Goal: Information Seeking & Learning: Learn about a topic

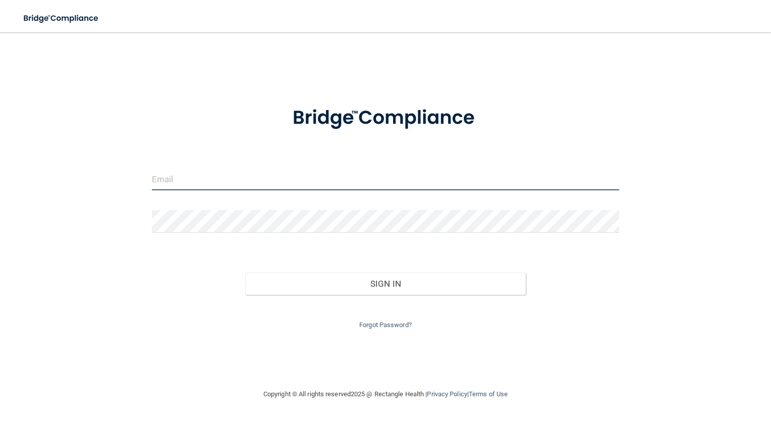
click at [164, 174] on input "email" at bounding box center [386, 179] width 468 height 23
type input "[EMAIL_ADDRESS][DOMAIN_NAME]"
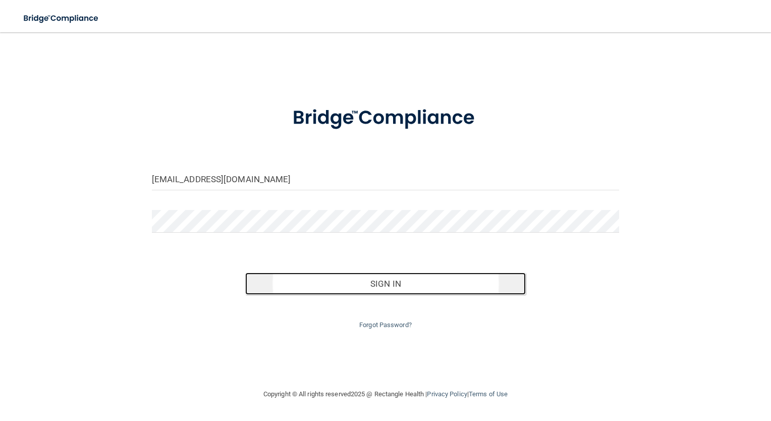
click at [387, 287] on button "Sign In" at bounding box center [385, 284] width 281 height 22
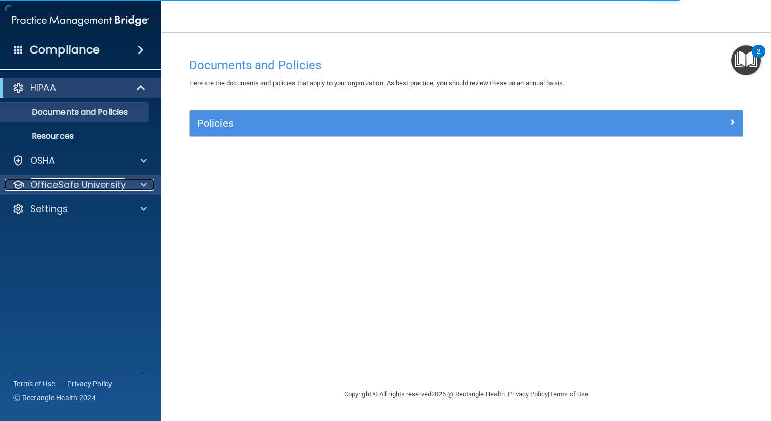
click at [120, 181] on p "OfficeSafe University" at bounding box center [77, 185] width 95 height 12
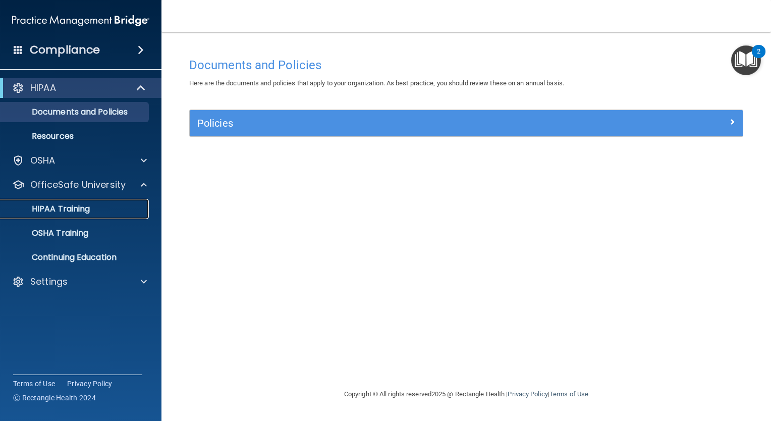
click at [70, 209] on p "HIPAA Training" at bounding box center [48, 209] width 83 height 10
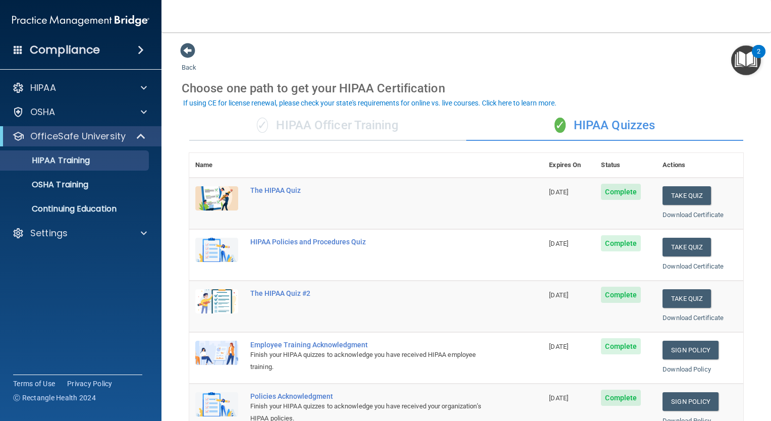
click at [280, 120] on div "✓ HIPAA Officer Training" at bounding box center [327, 126] width 277 height 30
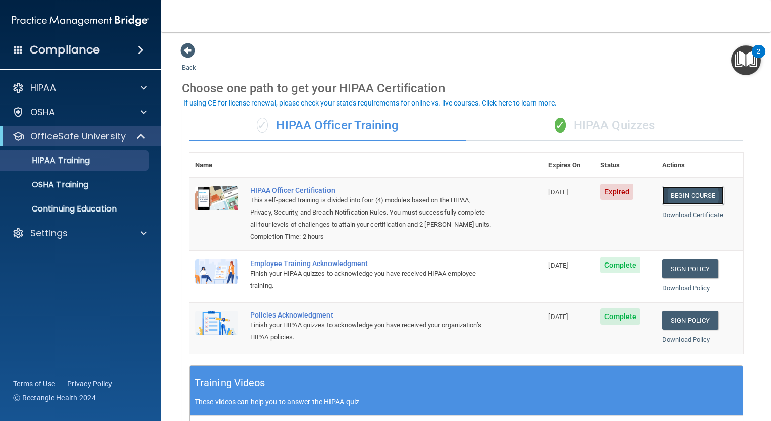
click at [672, 203] on link "Begin Course" at bounding box center [693, 195] width 62 height 19
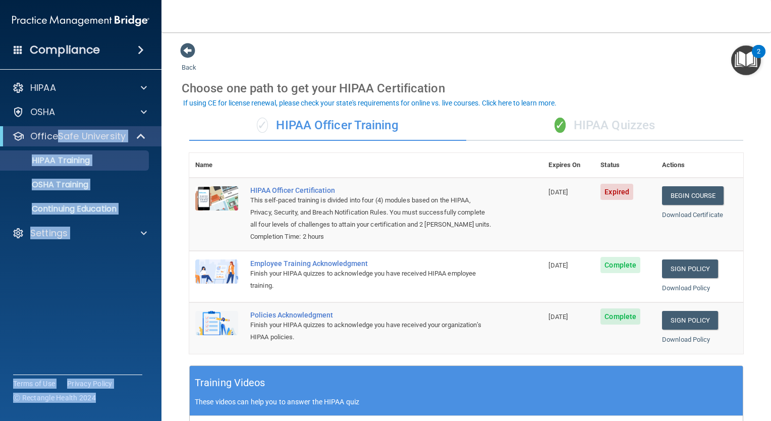
drag, startPoint x: 218, startPoint y: 23, endPoint x: 56, endPoint y: 134, distance: 195.7
click at [56, 134] on div "Compliance HIPAA Documents and Policies Report an Incident Business Associates …" at bounding box center [385, 210] width 771 height 421
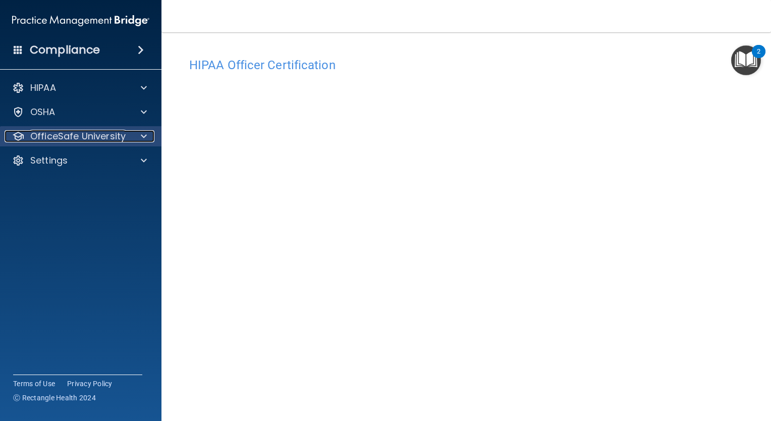
click at [67, 134] on p "OfficeSafe University" at bounding box center [77, 136] width 95 height 12
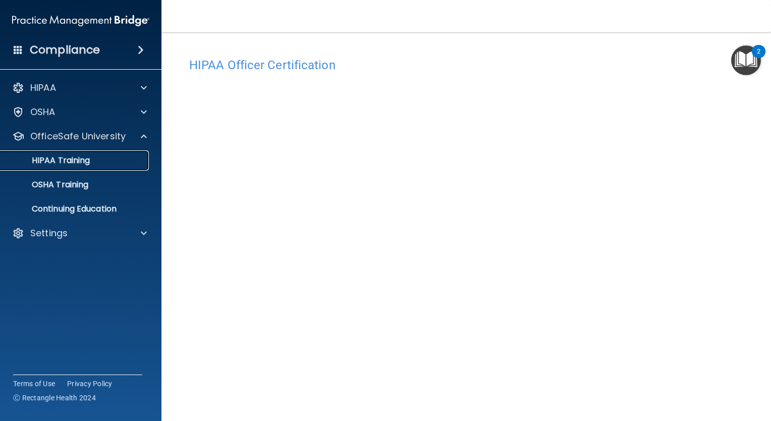
click at [63, 156] on p "HIPAA Training" at bounding box center [48, 160] width 83 height 10
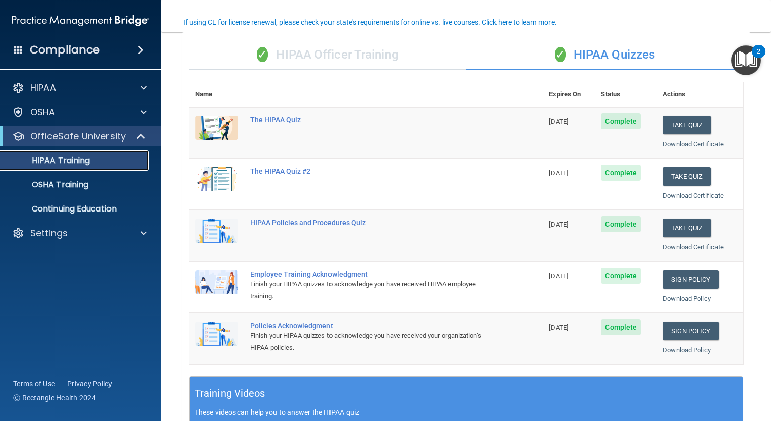
scroll to position [81, 0]
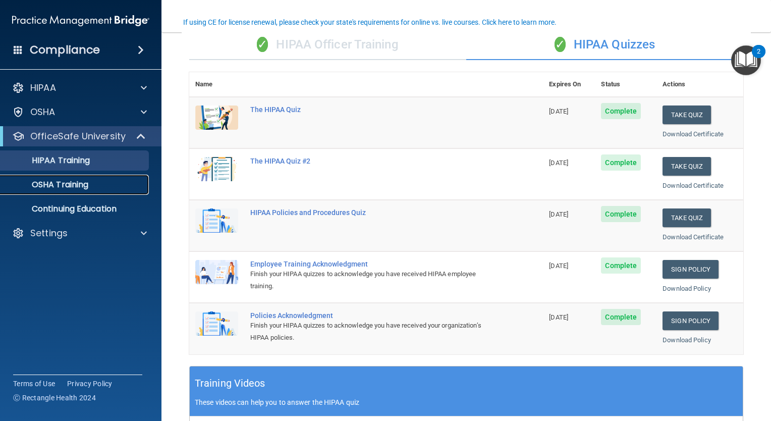
click at [65, 180] on p "OSHA Training" at bounding box center [48, 185] width 82 height 10
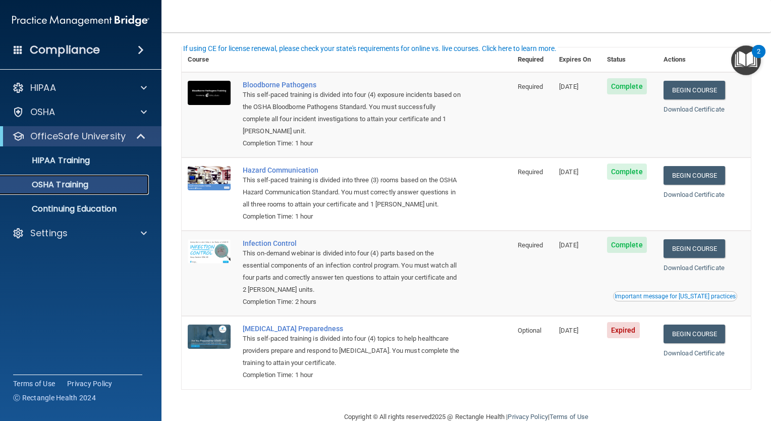
scroll to position [22, 0]
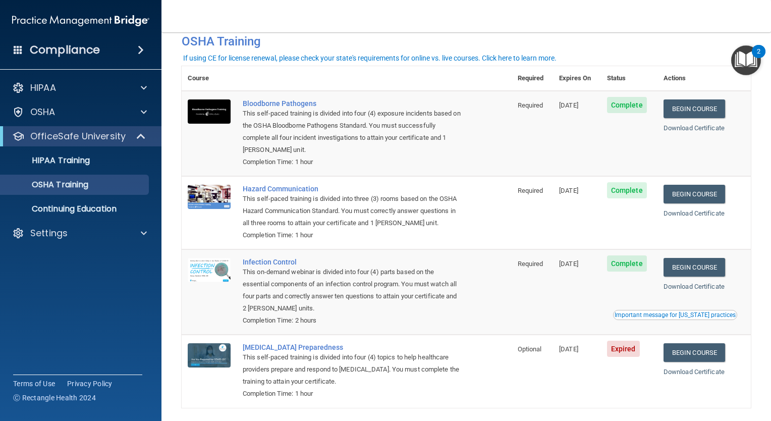
click at [763, 45] on div "2" at bounding box center [759, 51] width 14 height 13
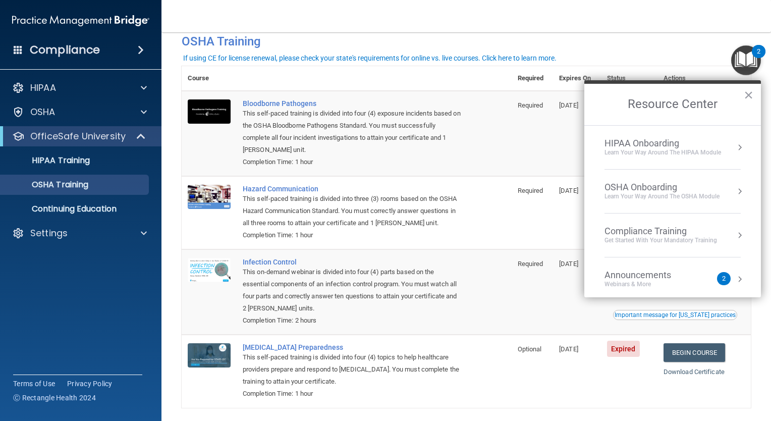
click at [763, 45] on div "2" at bounding box center [759, 51] width 14 height 13
